Goal: Task Accomplishment & Management: Use online tool/utility

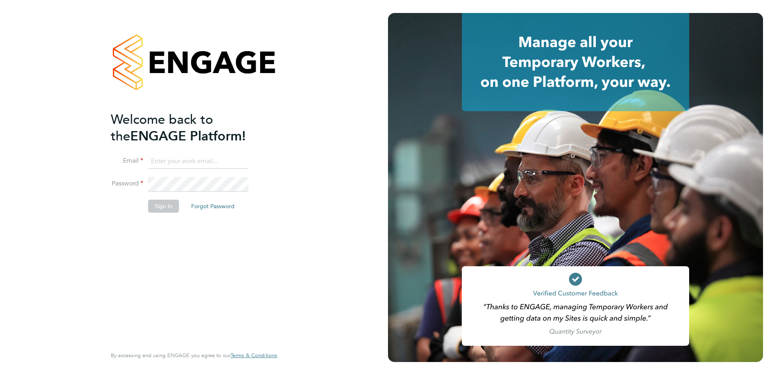
type input "[PERSON_NAME][EMAIL_ADDRESS][PERSON_NAME][DOMAIN_NAME]"
click at [174, 207] on button "Sign In" at bounding box center [163, 206] width 31 height 13
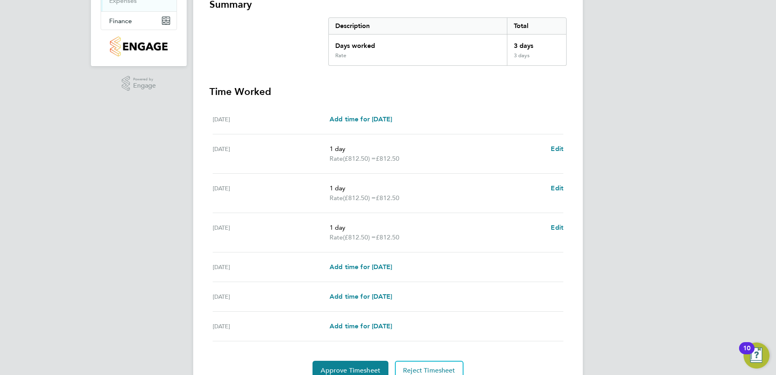
scroll to position [192, 0]
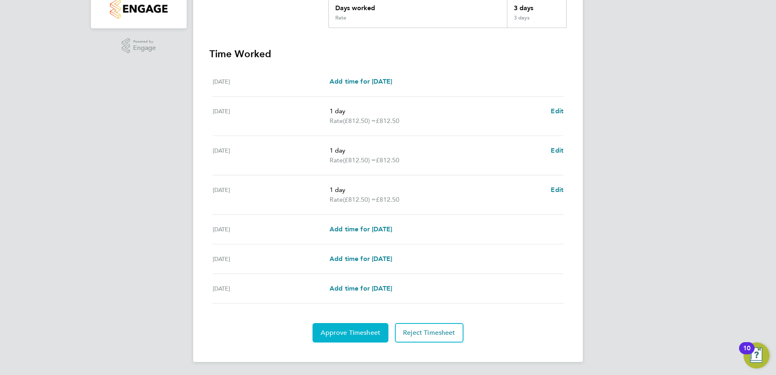
click at [345, 333] on span "Approve Timesheet" at bounding box center [351, 333] width 60 height 8
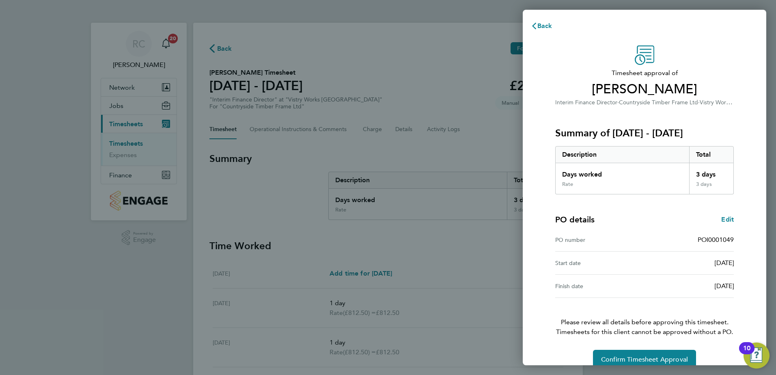
scroll to position [14, 0]
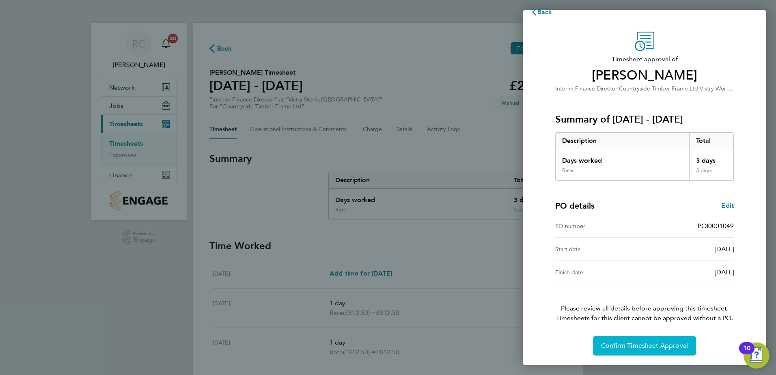
click at [643, 343] on span "Confirm Timesheet Approval" at bounding box center [644, 346] width 87 height 8
